Goal: Task Accomplishment & Management: Complete application form

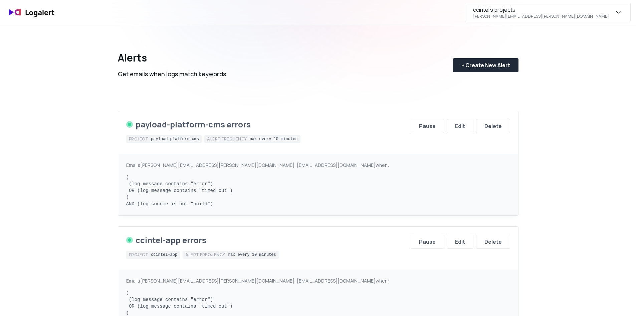
click at [516, 12] on div "ccintel's projects" at bounding box center [494, 10] width 42 height 8
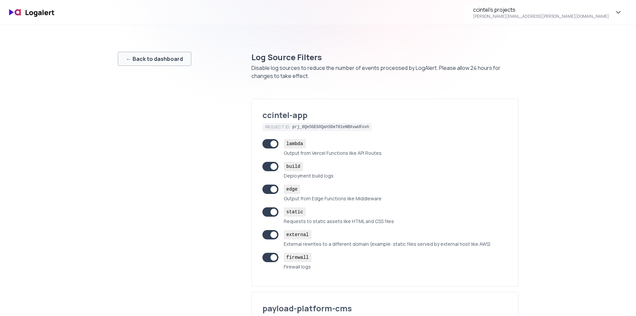
click at [164, 64] on button "← Back to dashboard" at bounding box center [154, 59] width 73 height 14
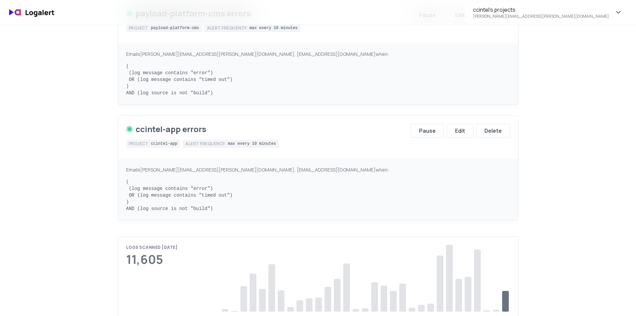
scroll to position [111, 0]
click at [464, 130] on div "Edit" at bounding box center [460, 130] width 10 height 8
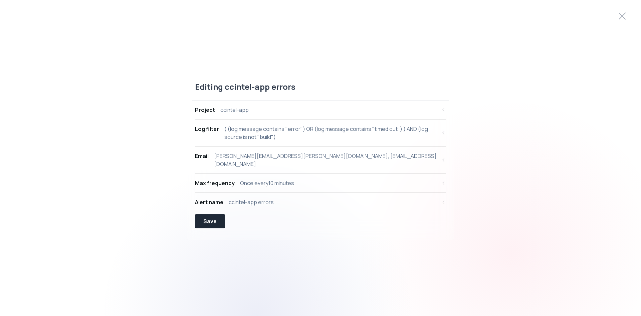
click at [297, 136] on div "( (log message contains "error") OR (log message contains "timed out") ) AND (l…" at bounding box center [330, 133] width 212 height 16
select select "message"
select select "CONTAINS"
select select "OR"
select select "message"
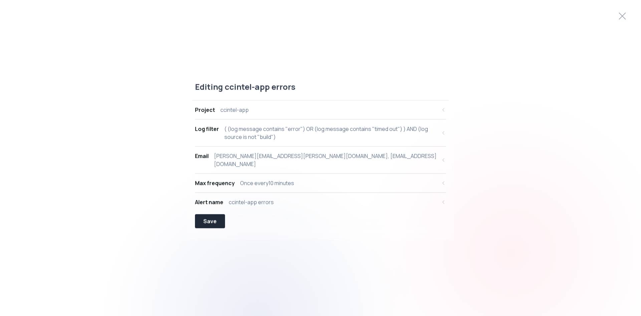
select select "CONTAINS"
select select "AND"
select select "source"
select select "NOT_EQUALS"
select select "build"
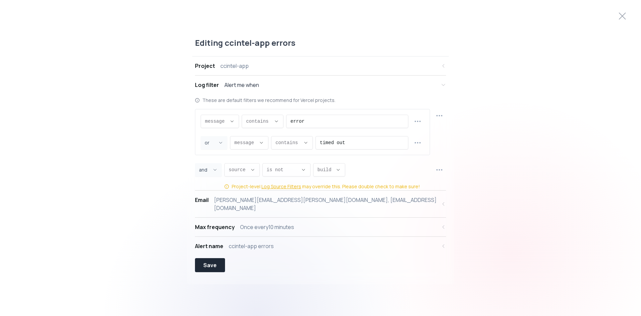
scroll to position [6, 0]
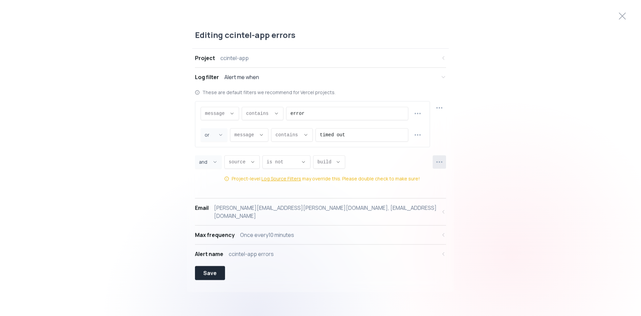
click at [438, 161] on icon "button" at bounding box center [439, 162] width 8 height 8
click at [438, 180] on span "Duplicate row" at bounding box center [443, 178] width 49 height 7
select select "AND"
select select "source"
select select "NOT_EQUALS"
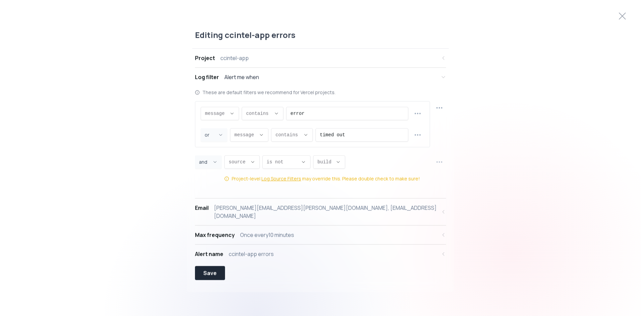
select select "build"
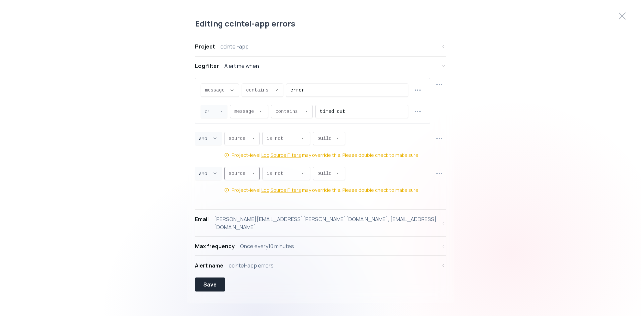
click at [246, 174] on button "source ," at bounding box center [241, 172] width 35 height 13
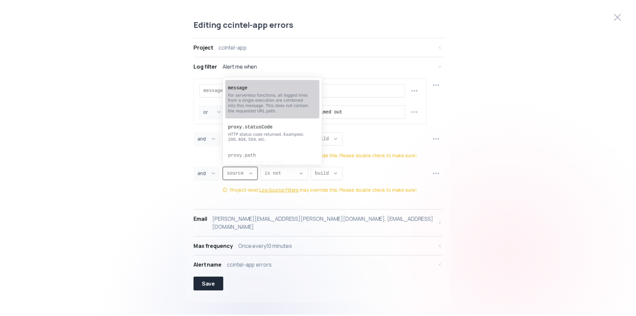
scroll to position [111, 0]
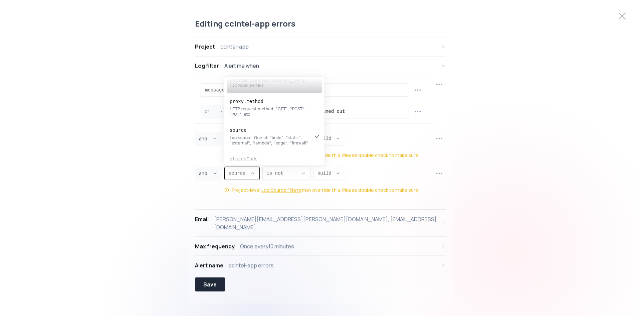
click at [284, 87] on div "URL host. Examples: [DOMAIN_NAME], [DOMAIN_NAME]" at bounding box center [271, 82] width 83 height 11
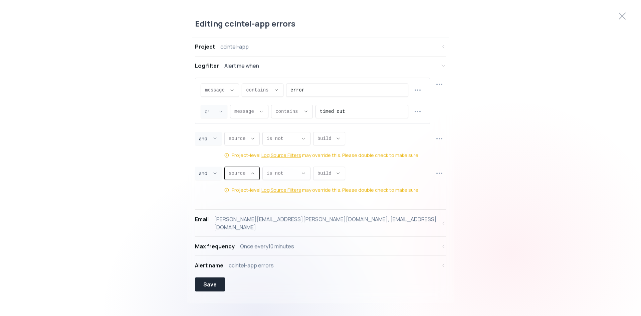
type input "[DOMAIN_NAME]"
select select "[DOMAIN_NAME]"
type input "CONTAINS"
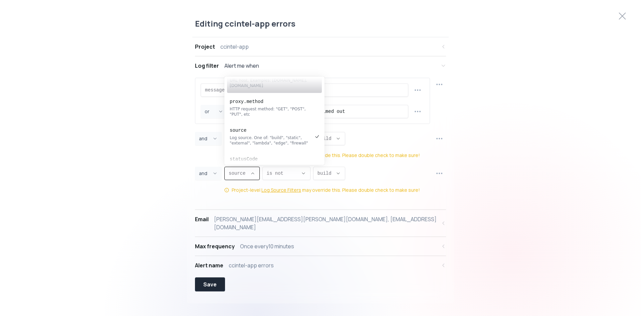
select select "CONTAINS"
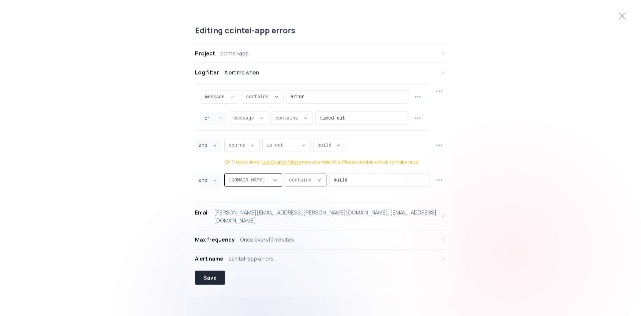
click at [317, 182] on icon "Descriptive Select" at bounding box center [319, 179] width 5 height 5
click at [334, 179] on input "build" at bounding box center [380, 179] width 92 height 13
drag, startPoint x: 339, startPoint y: 180, endPoint x: 304, endPoint y: 184, distance: 36.0
click at [304, 184] on div "[DOMAIN_NAME] [DOMAIN_NAME] message proxy.statusCode proxy.path [DOMAIN_NAME] […" at bounding box center [327, 179] width 206 height 13
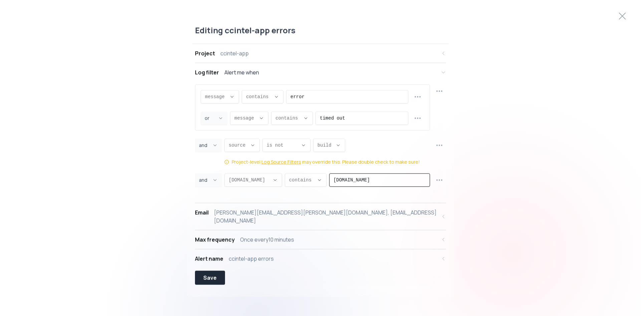
type input "[DOMAIN_NAME]"
click at [506, 178] on div "Editing ccintel-app errors Project ccintel-app Log filter Alert me when message…" at bounding box center [320, 158] width 641 height 282
click at [205, 276] on div "Save" at bounding box center [209, 277] width 13 height 8
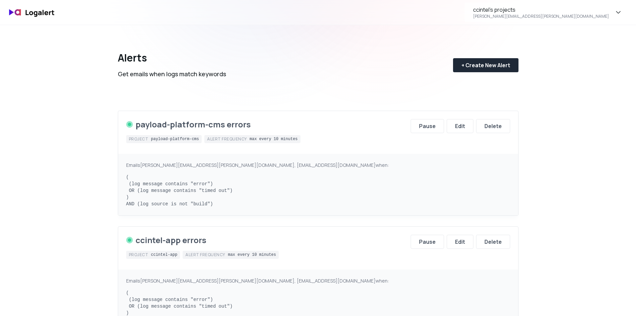
scroll to position [111, 0]
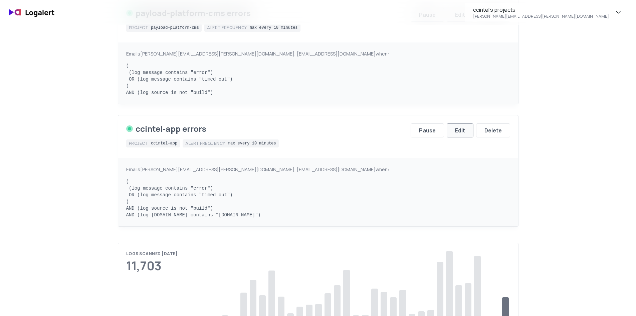
click at [455, 128] on div "Edit" at bounding box center [460, 130] width 10 height 8
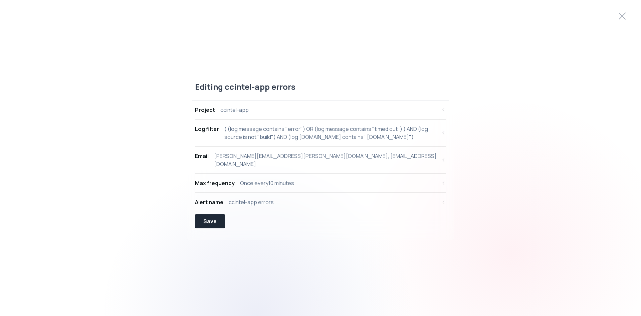
click at [338, 134] on div "( (log message contains "error") OR (log message contains "timed out") ) AND (l…" at bounding box center [330, 133] width 212 height 16
select select "message"
select select "CONTAINS"
select select "OR"
select select "message"
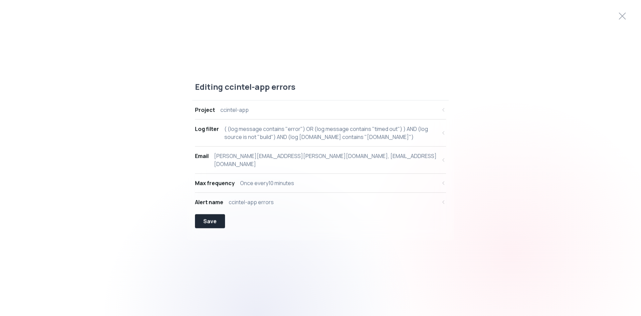
select select "CONTAINS"
select select "AND"
select select "source"
select select "NOT_EQUALS"
select select "build"
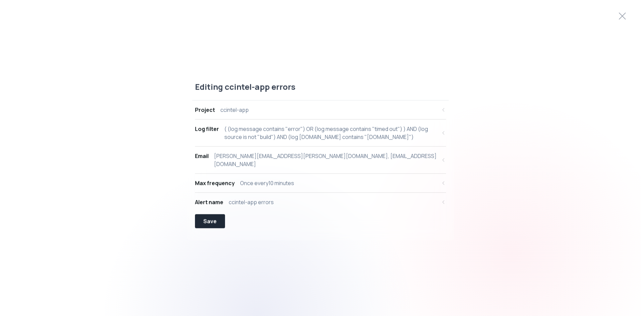
select select "AND"
select select "[DOMAIN_NAME]"
select select "CONTAINS"
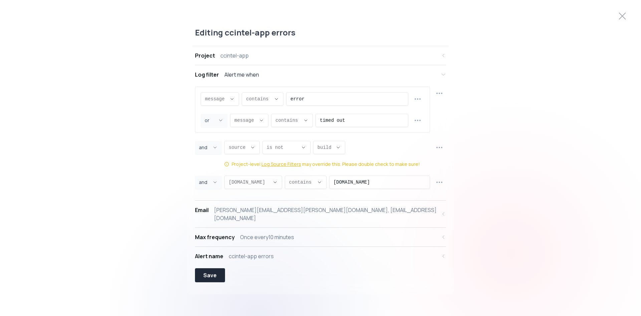
scroll to position [6, 0]
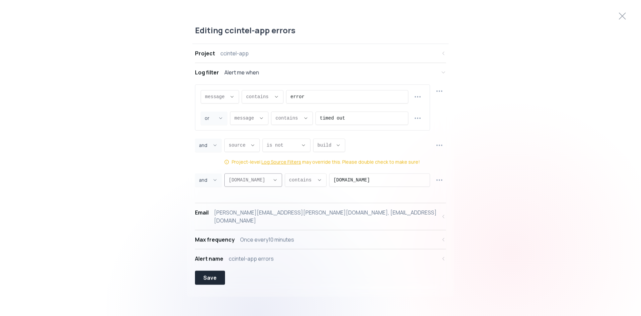
click at [265, 180] on button "[DOMAIN_NAME] ," at bounding box center [253, 179] width 58 height 13
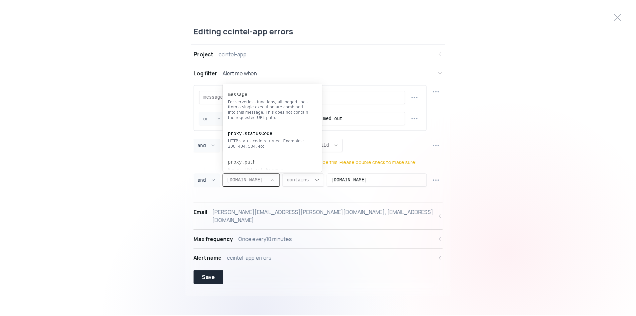
scroll to position [70, 0]
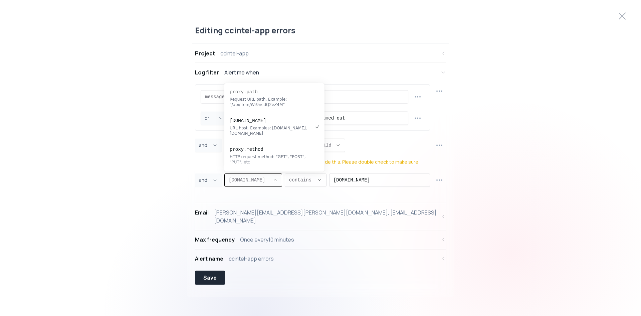
click at [537, 208] on div "Editing ccintel-app errors Project ccintel-app Log filter Alert me when message…" at bounding box center [320, 158] width 641 height 282
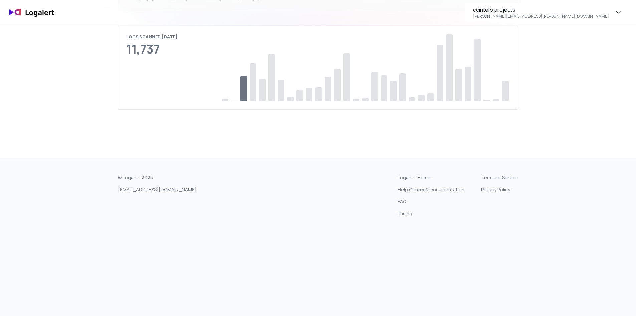
scroll to position [216, 0]
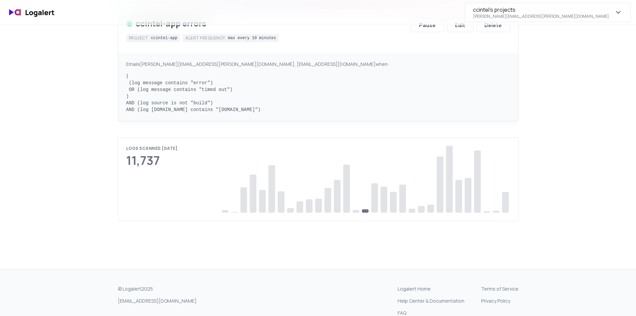
click at [591, 15] on div "[PERSON_NAME][EMAIL_ADDRESS][PERSON_NAME][DOMAIN_NAME]" at bounding box center [541, 16] width 136 height 5
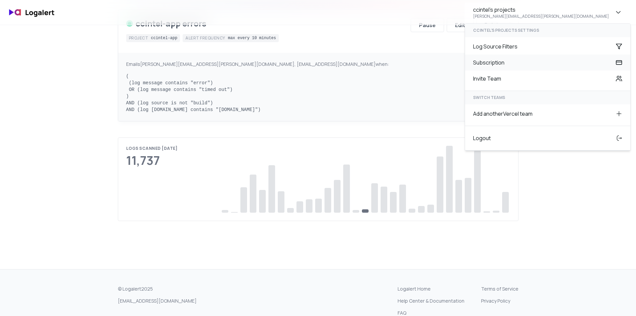
click at [599, 67] on div "Subscription" at bounding box center [547, 62] width 165 height 16
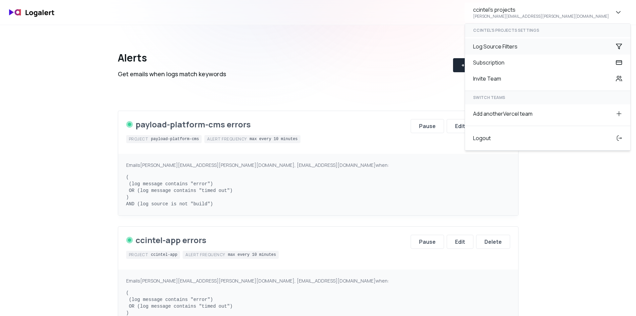
click at [407, 76] on div "Alerts Get emails when logs match keywords + Create New Alert" at bounding box center [318, 59] width 401 height 69
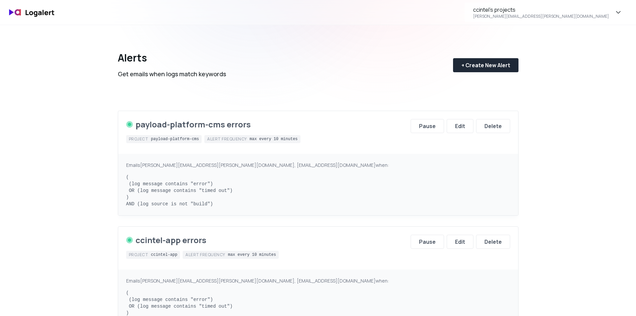
scroll to position [111, 0]
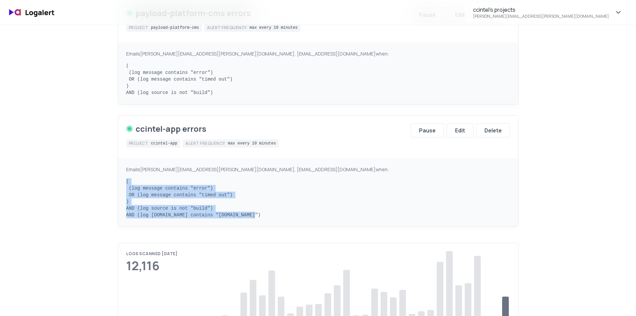
drag, startPoint x: 267, startPoint y: 217, endPoint x: 121, endPoint y: 179, distance: 151.4
click at [121, 179] on div "Emails chris.purcell@ccintel.fi, dev-errors-geopol-app-aaaaq2xvqjcqfnpq3nugsnz4…" at bounding box center [318, 192] width 400 height 68
copy pre "( (log message contains "error") OR (log message contains "timed out") ) AND (l…"
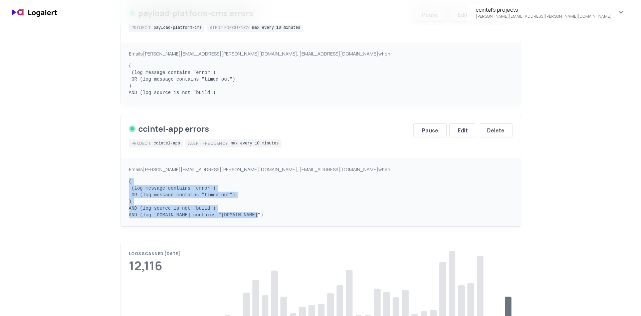
scroll to position [0, 0]
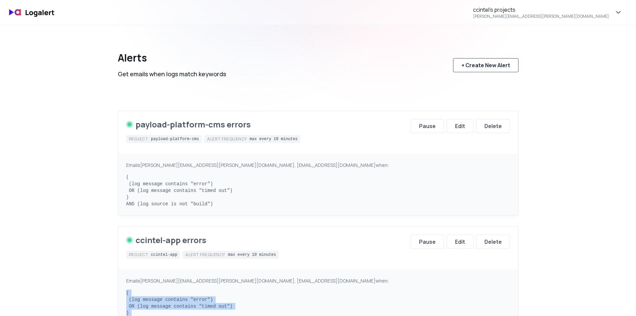
click at [471, 60] on button "+ Create New Alert" at bounding box center [485, 65] width 65 height 14
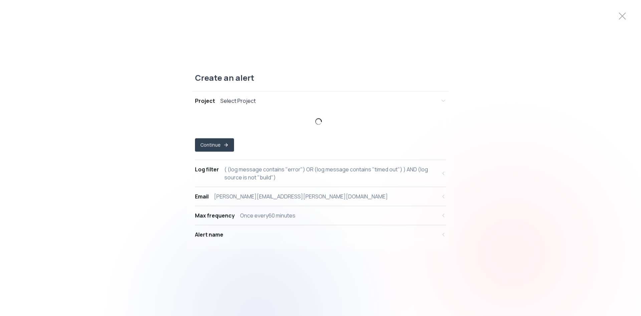
select select "prj_8Qe5GEGXQahSDeT01eNBXvwUFoxh"
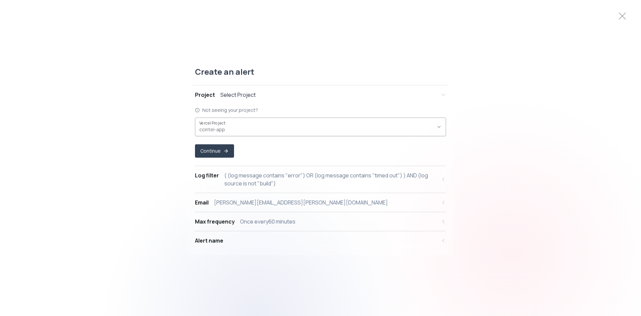
click at [242, 122] on div "ccintel-app ," at bounding box center [316, 126] width 234 height 13
click at [247, 175] on div "( (log message contains "error") OR (log message contains "timed out") ) AND (l…" at bounding box center [330, 179] width 212 height 16
select select "message"
select select "CONTAINS"
select select "OR"
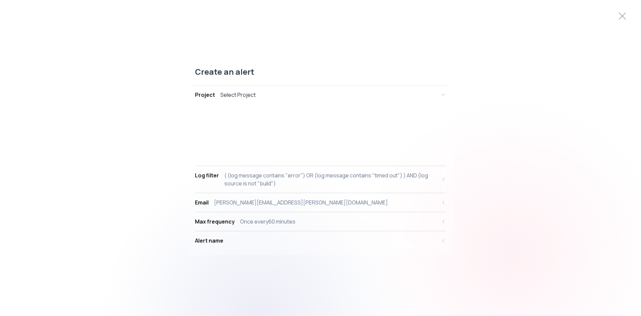
select select "message"
select select "CONTAINS"
select select "AND"
select select "source"
select select "NOT_EQUALS"
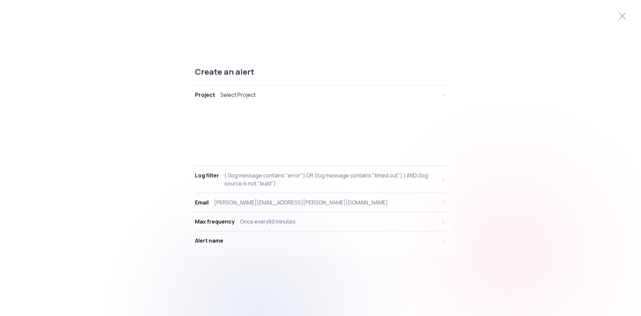
select select "build"
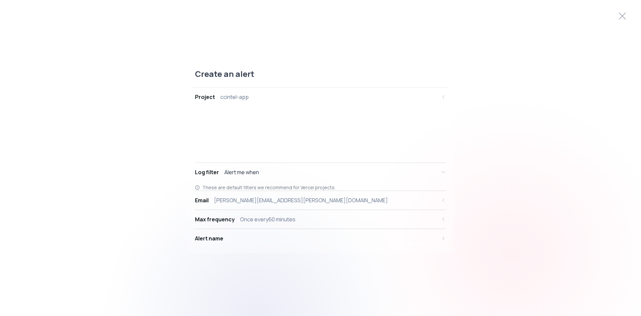
scroll to position [6, 0]
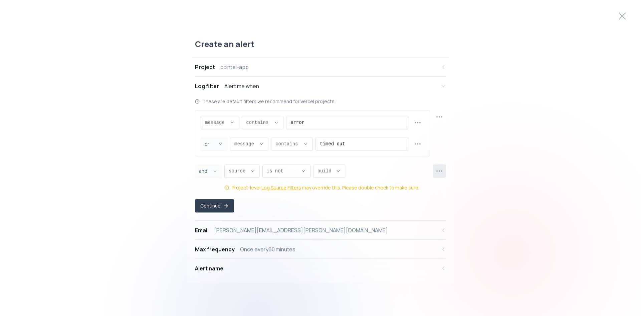
click at [437, 170] on circle "button" at bounding box center [437, 170] width 1 height 1
click at [432, 189] on span "Duplicate row" at bounding box center [443, 187] width 49 height 7
select select "AND"
select select "source"
select select "NOT_EQUALS"
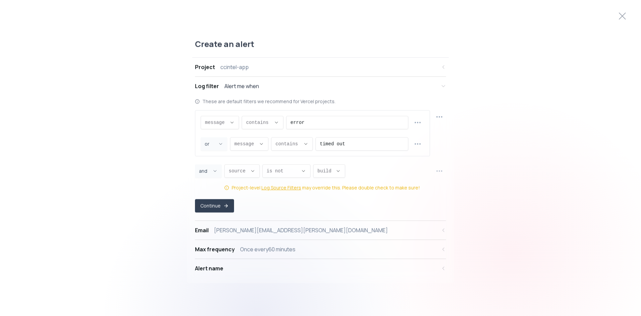
select select "build"
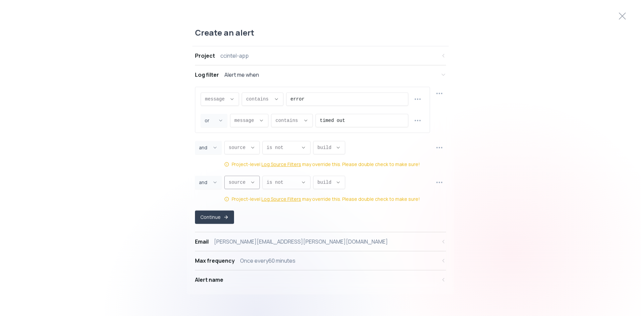
click at [250, 184] on icon "Descriptive Select" at bounding box center [252, 181] width 5 height 5
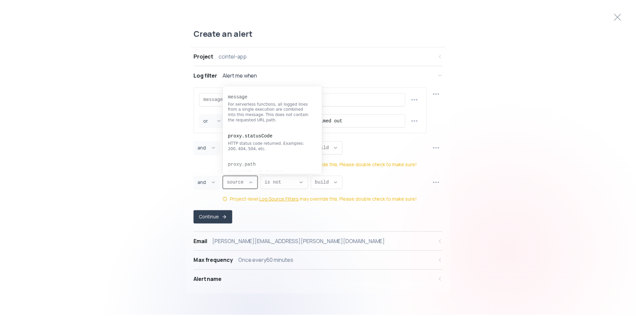
scroll to position [107, 0]
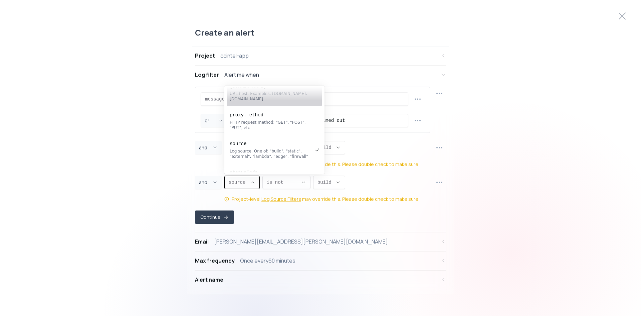
click at [262, 102] on div "proxy.host URL host. Examples: www.example.com, staging.example.com" at bounding box center [271, 92] width 83 height 24
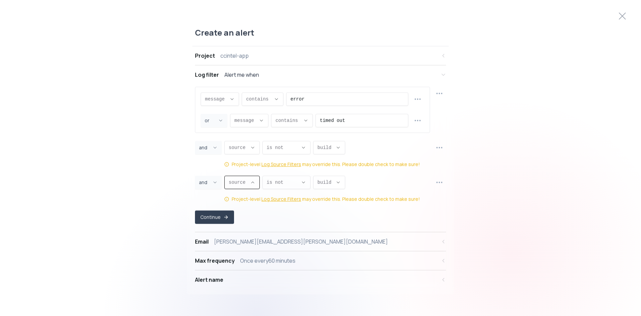
type input "[DOMAIN_NAME]"
select select "[DOMAIN_NAME]"
type input "CONTAINS"
select select "CONTAINS"
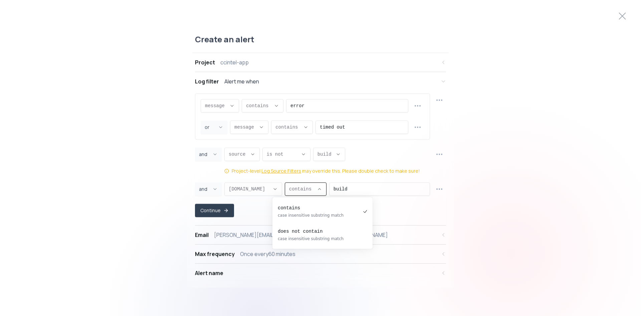
click at [318, 188] on icon "Descriptive Select" at bounding box center [319, 188] width 3 height 1
click at [304, 235] on div "does not contain case insensitive substring match" at bounding box center [319, 234] width 83 height 19
type input "NOT_CONTAINS"
select select "NOT_CONTAINS"
drag, startPoint x: 344, startPoint y: 185, endPoint x: 303, endPoint y: 183, distance: 41.5
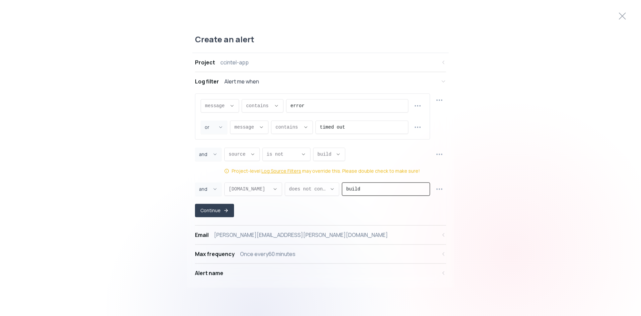
click at [303, 183] on div "proxy.host proxy.host message proxy.statusCode proxy.path proxy.host proxy.meth…" at bounding box center [327, 188] width 206 height 13
type input "[DOMAIN_NAME]"
click at [221, 207] on button "Continue" at bounding box center [214, 209] width 39 height 13
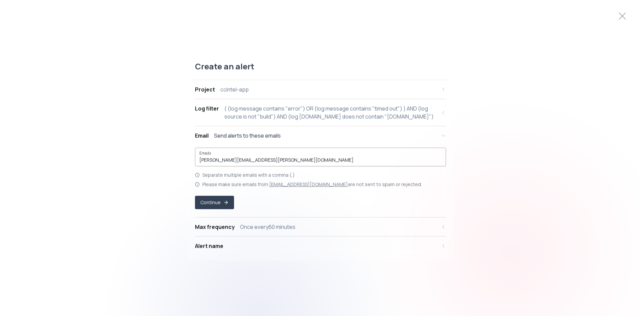
click at [260, 162] on input "[PERSON_NAME][EMAIL_ADDRESS][PERSON_NAME][DOMAIN_NAME]" at bounding box center [320, 159] width 242 height 7
click at [282, 160] on input "chris.purcell@ccintel.fi," at bounding box center [320, 159] width 242 height 7
paste input "dev-errors-geopol-app-aaaarflsardblptx4uvtoxmg3a@ccintel.slack.com"
click at [249, 159] on input "chris.purcell@ccintel.fi, dev-errors-geopol-app-aaaarflsardblptx4uvtoxmg3a@ccin…" at bounding box center [320, 159] width 242 height 7
click at [252, 159] on input "chris.purcell@ccintel.fi, dev-errors-geopol-app-aaaarflsardblptx4uvtoxmg3a@ccin…" at bounding box center [320, 159] width 242 height 7
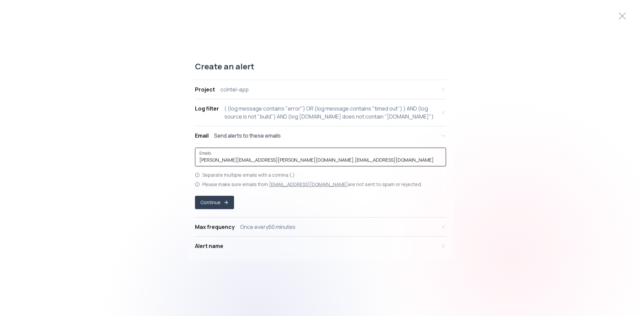
type input "chris.purcell@ccintel.fi,dev-errors-geopol-app-aaaarflsardblptx4uvtoxmg3a@ccint…"
click at [368, 183] on p "Please make sure emails from alerts@logalert.app are not sent to spam or reject…" at bounding box center [312, 184] width 220 height 7
click at [219, 205] on button "Continue" at bounding box center [214, 201] width 39 height 13
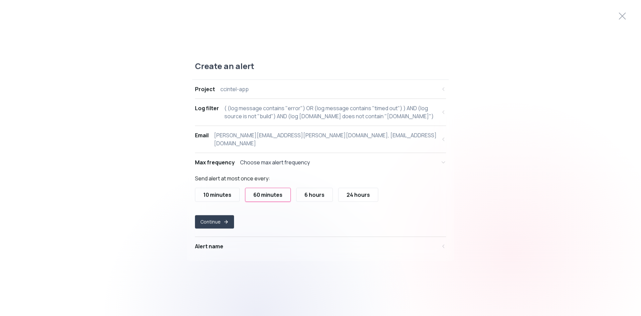
click at [230, 192] on div "10 minutes" at bounding box center [217, 194] width 28 height 8
click at [220, 225] on button "Continue" at bounding box center [214, 221] width 39 height 13
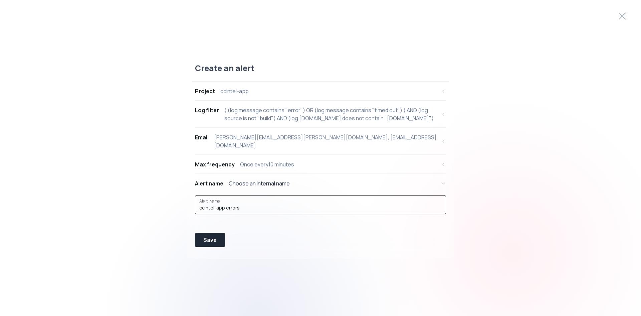
click at [222, 206] on input "ccintel-app errors" at bounding box center [320, 207] width 242 height 7
click at [224, 208] on input "ccintel-app errors" at bounding box center [320, 207] width 242 height 7
type input "ccintel-app-preview-env errors"
click at [208, 240] on div "Save" at bounding box center [209, 239] width 13 height 8
